Goal: Navigation & Orientation: Find specific page/section

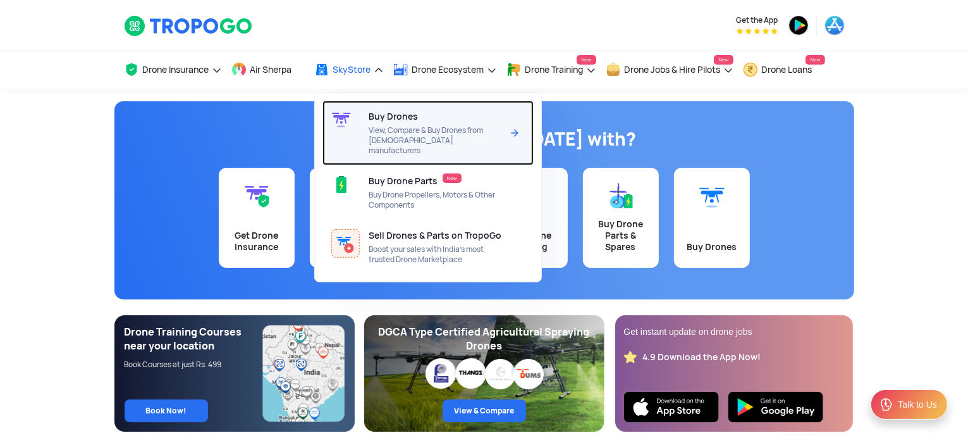
click at [385, 116] on span "Buy Drones" at bounding box center [393, 116] width 49 height 10
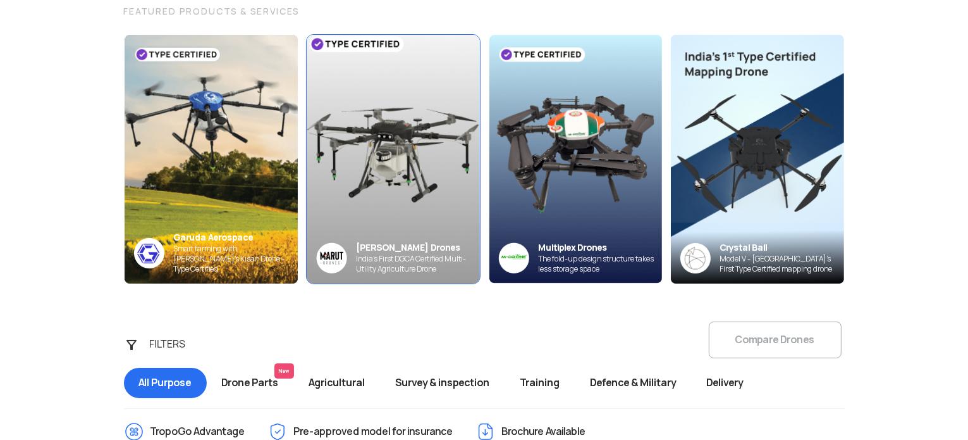
scroll to position [166, 0]
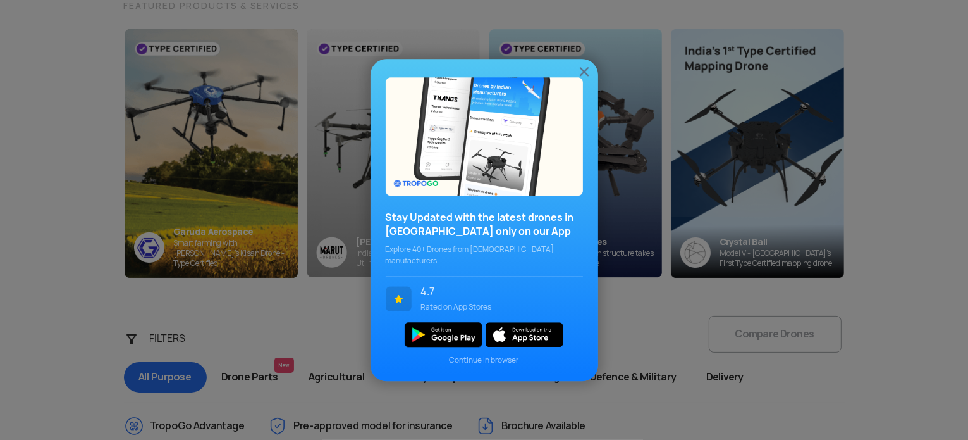
click at [584, 79] on img at bounding box center [584, 71] width 15 height 15
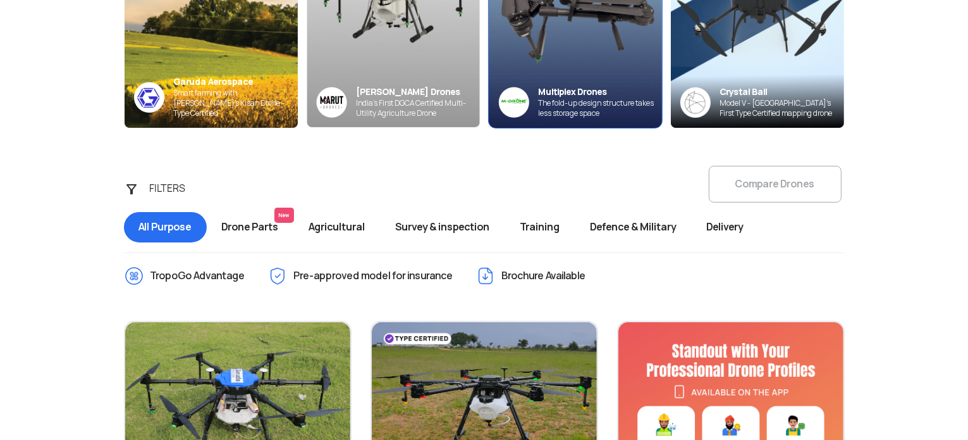
scroll to position [400, 0]
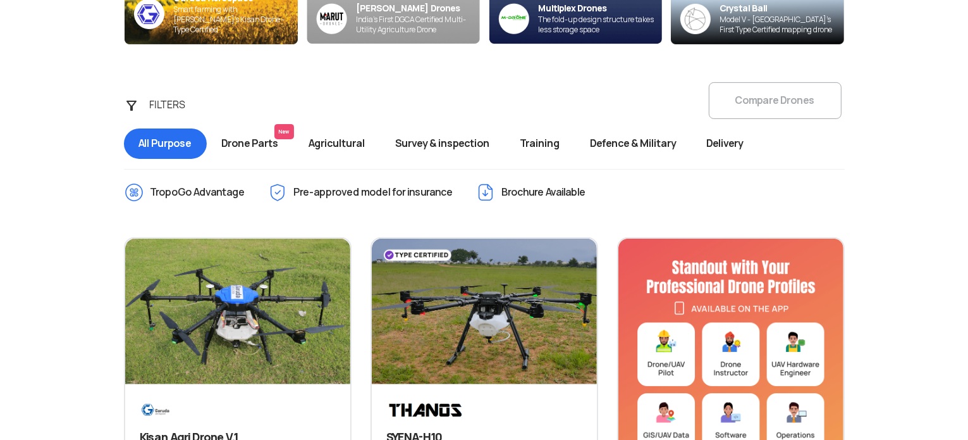
click at [256, 147] on span "Drone Parts New" at bounding box center [250, 143] width 87 height 30
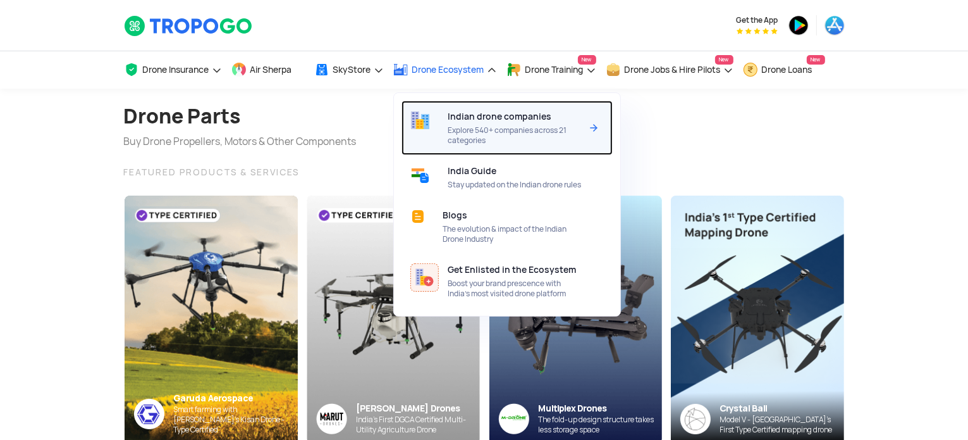
click at [472, 118] on span "Indian drone companies" at bounding box center [500, 116] width 104 height 10
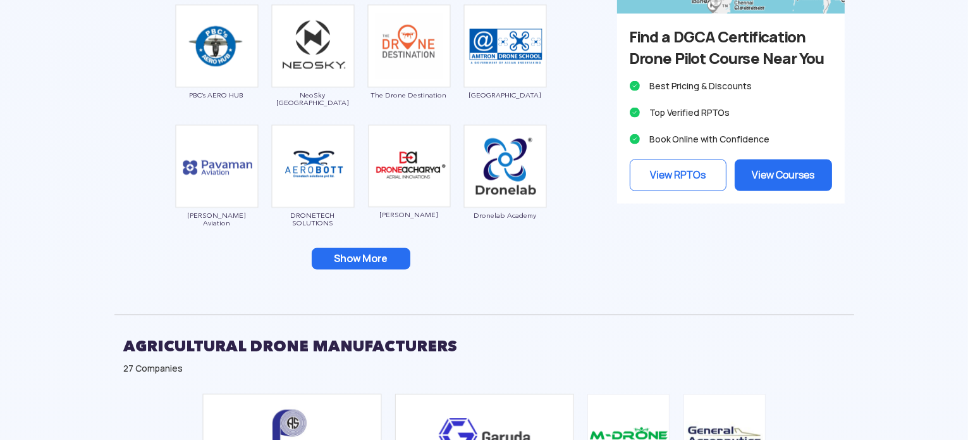
scroll to position [1786, 0]
click at [692, 190] on link "View RPTOs" at bounding box center [678, 175] width 97 height 32
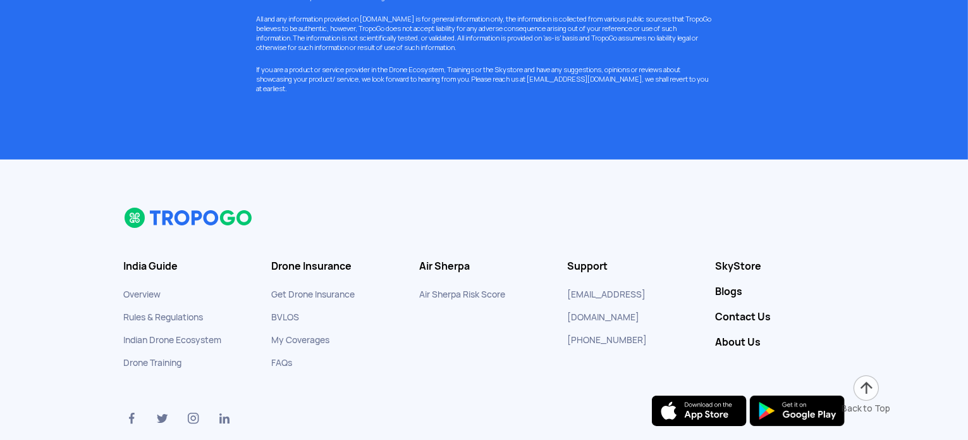
scroll to position [9847, 0]
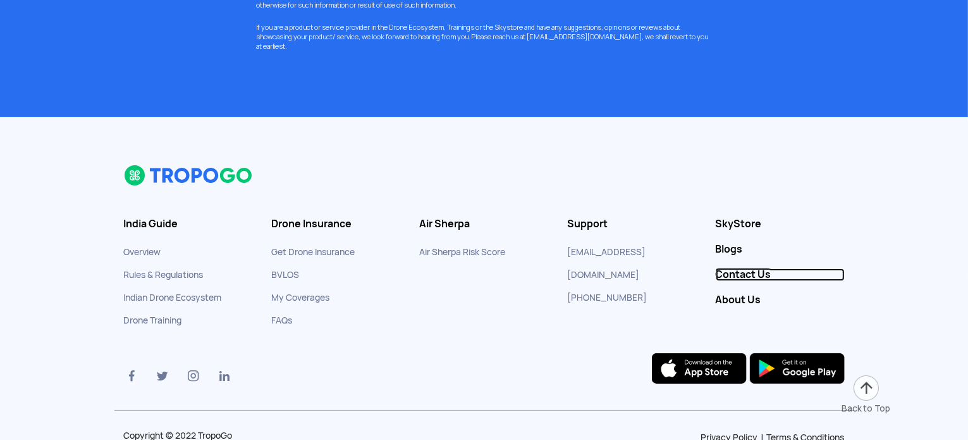
click at [738, 268] on link "Contact Us" at bounding box center [780, 274] width 129 height 13
